Goal: Information Seeking & Learning: Learn about a topic

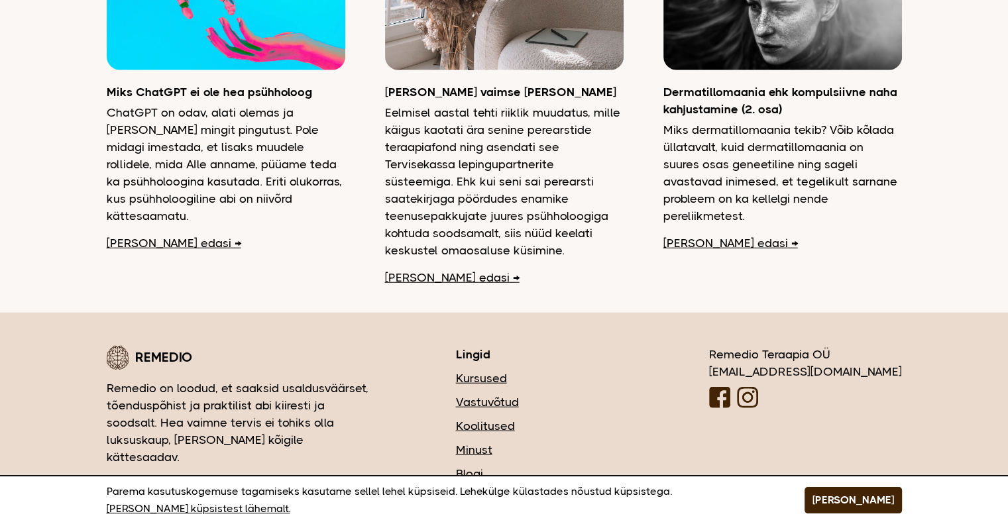
scroll to position [3444, 0]
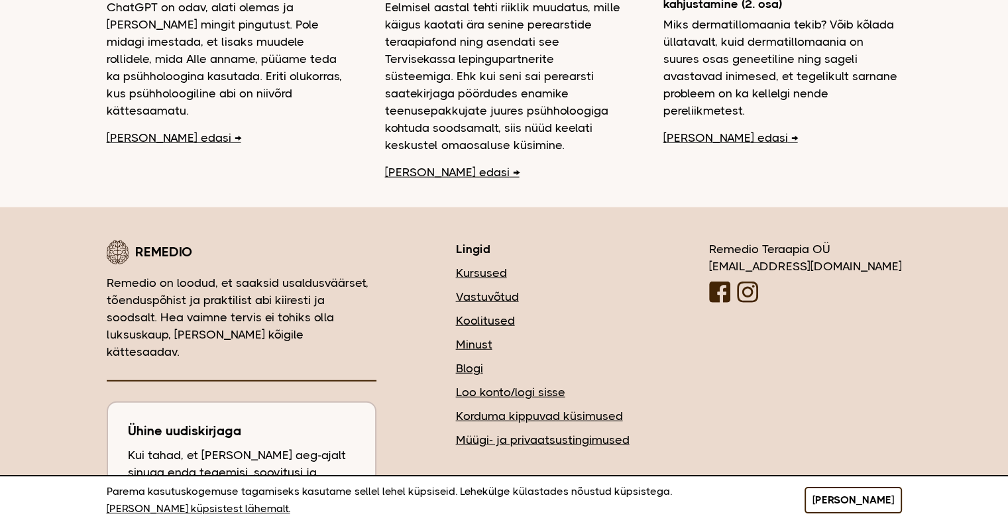
click at [884, 506] on button "[PERSON_NAME]" at bounding box center [852, 500] width 97 height 26
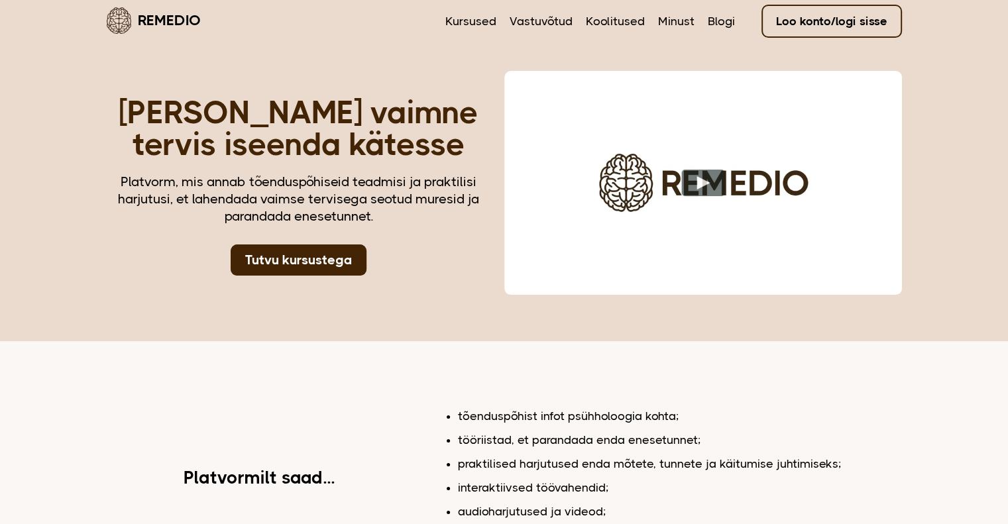
scroll to position [0, 0]
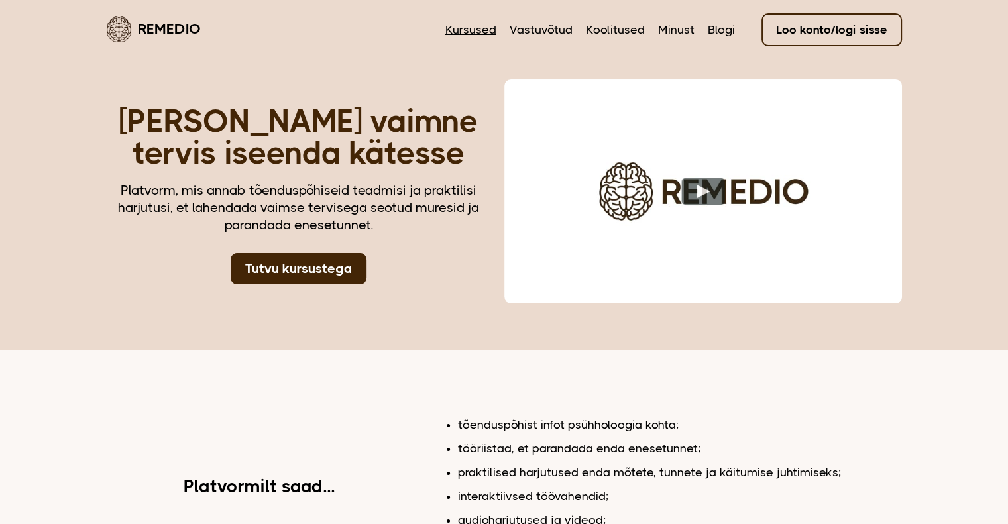
click at [465, 32] on link "Kursused" at bounding box center [470, 29] width 51 height 17
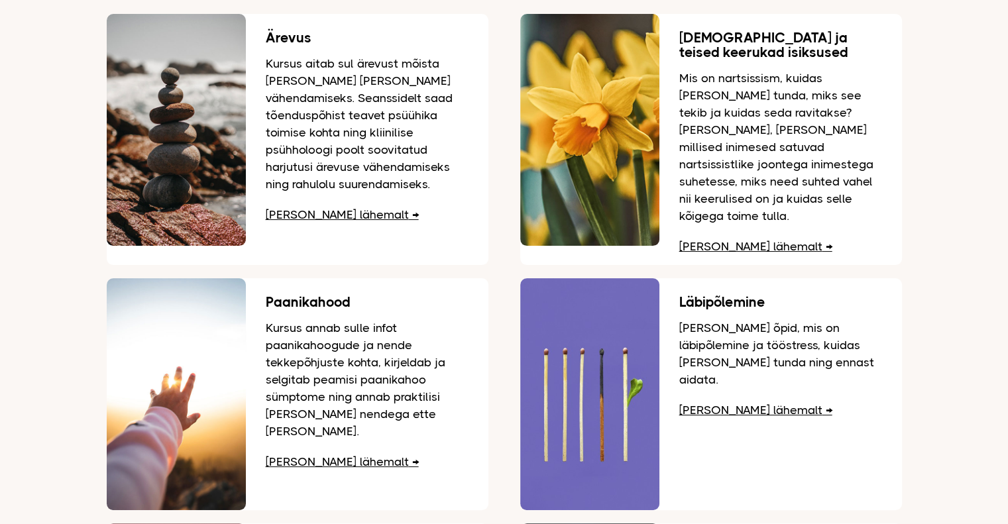
scroll to position [132, 0]
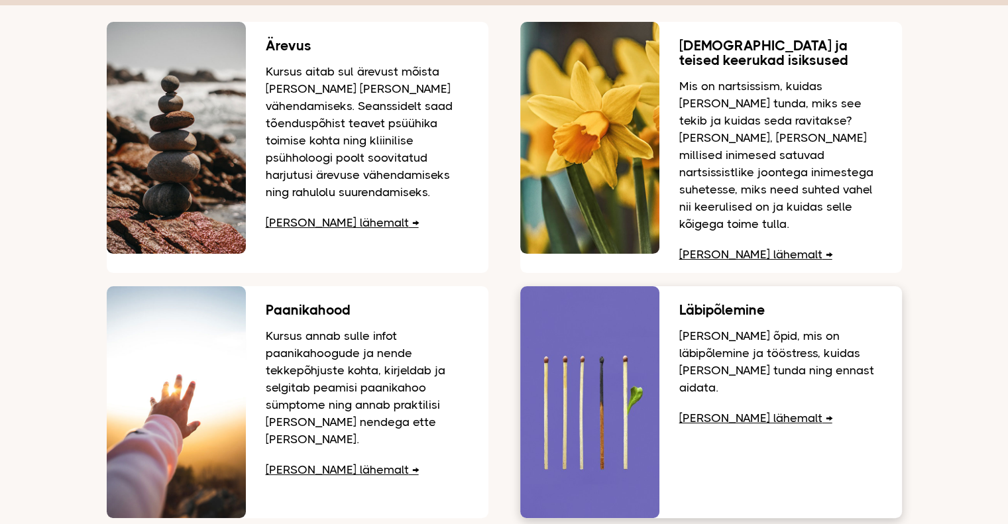
click at [701, 411] on link "Loe lähemalt" at bounding box center [755, 417] width 153 height 13
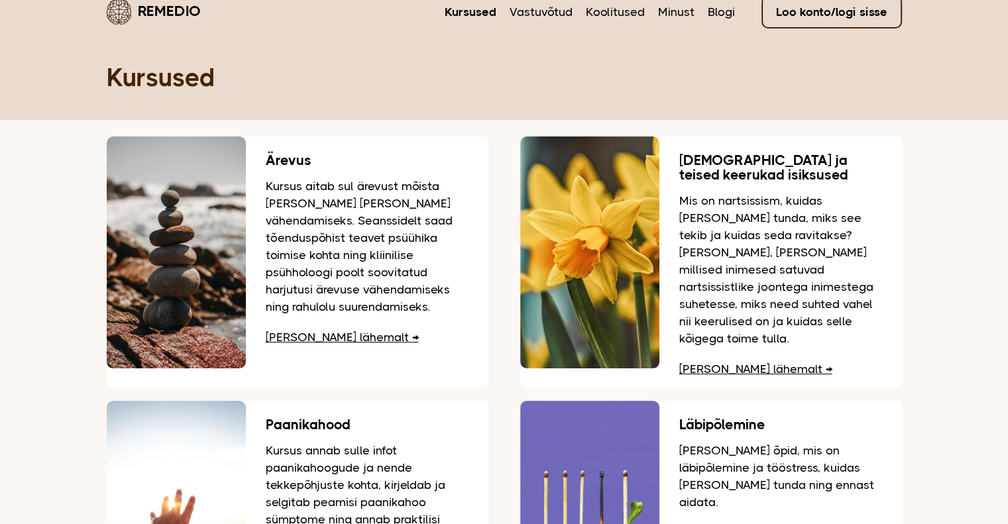
scroll to position [0, 0]
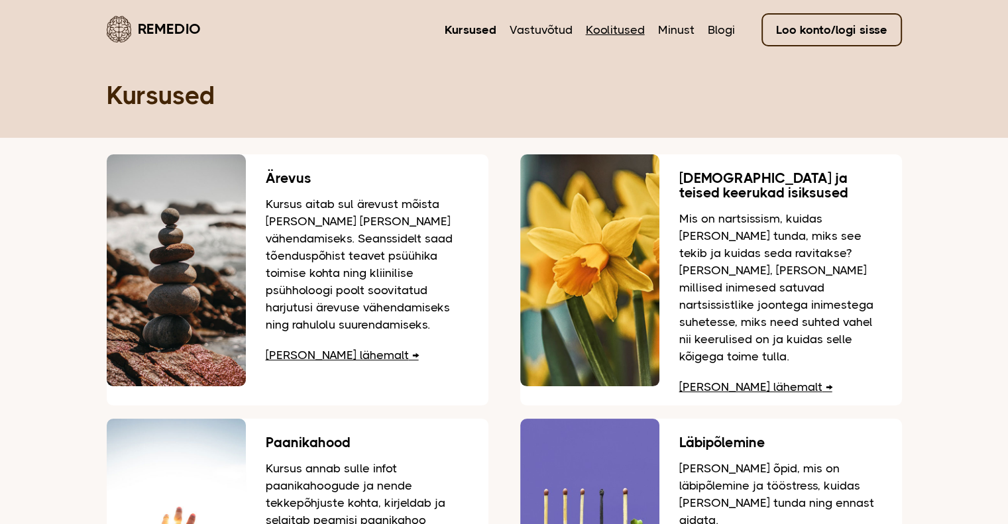
click at [606, 31] on link "Koolitused" at bounding box center [615, 29] width 59 height 17
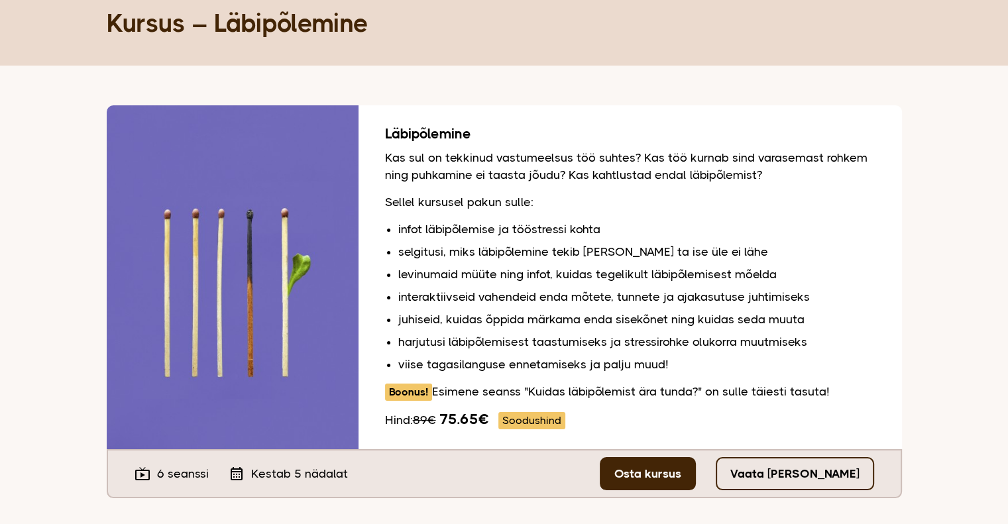
scroll to position [66, 0]
